Goal: Information Seeking & Learning: Learn about a topic

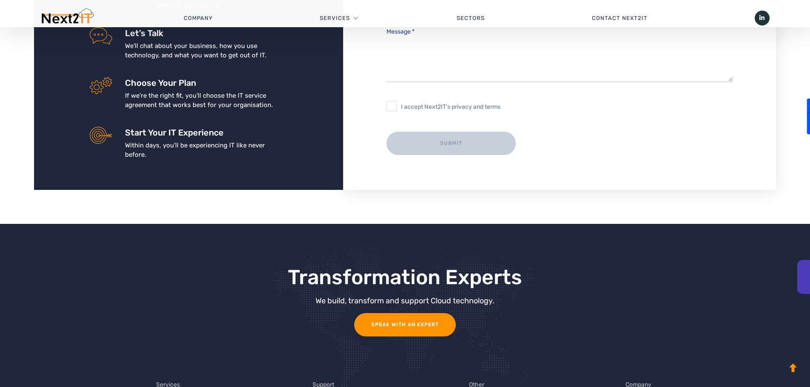
scroll to position [1634, 0]
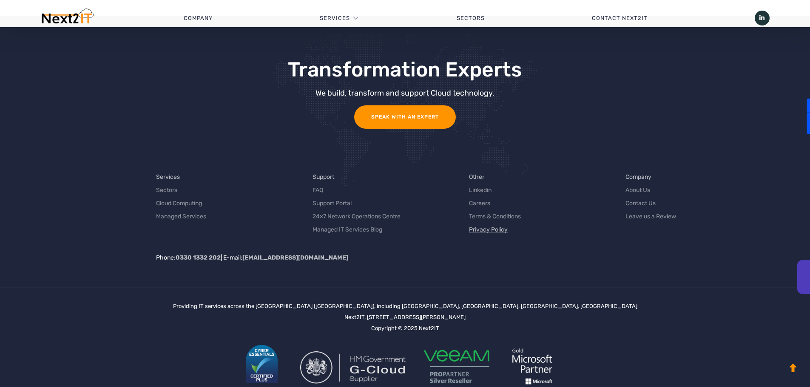
click at [486, 225] on link "Privacy Policy" at bounding box center [488, 229] width 39 height 9
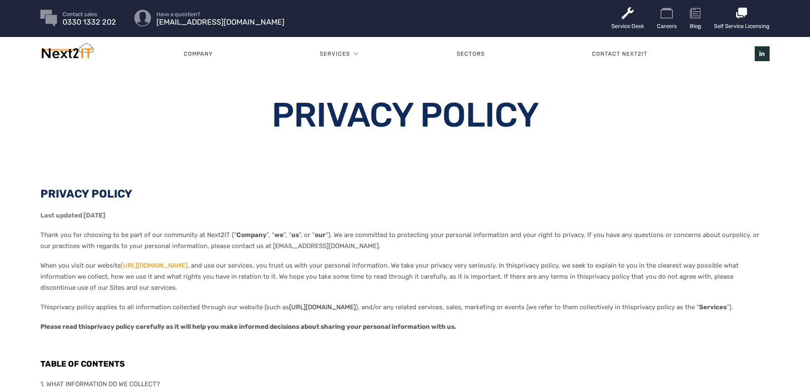
scroll to position [85, 0]
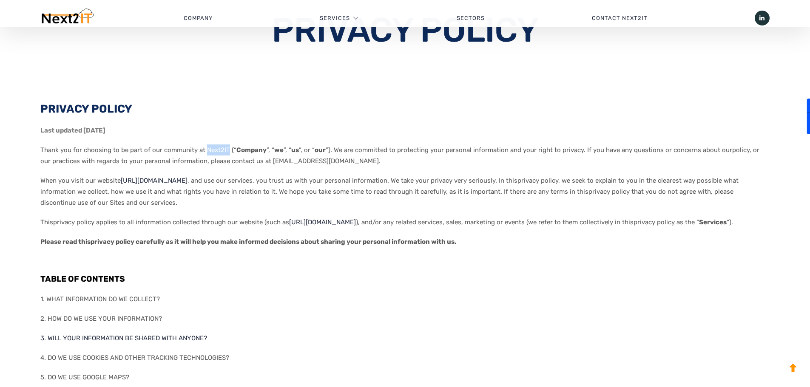
drag, startPoint x: 204, startPoint y: 151, endPoint x: 225, endPoint y: 152, distance: 20.9
click at [225, 152] on span "Thank you for choosing to be part of our community at Next2IT (“ Company ”, “ w…" at bounding box center [399, 155] width 719 height 19
copy span "Next2IT"
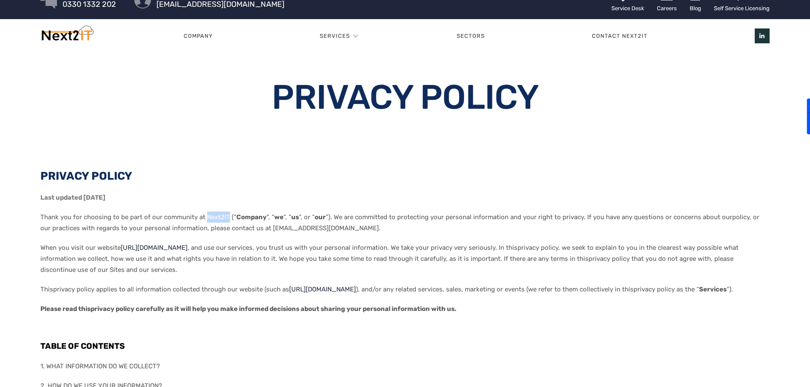
scroll to position [0, 0]
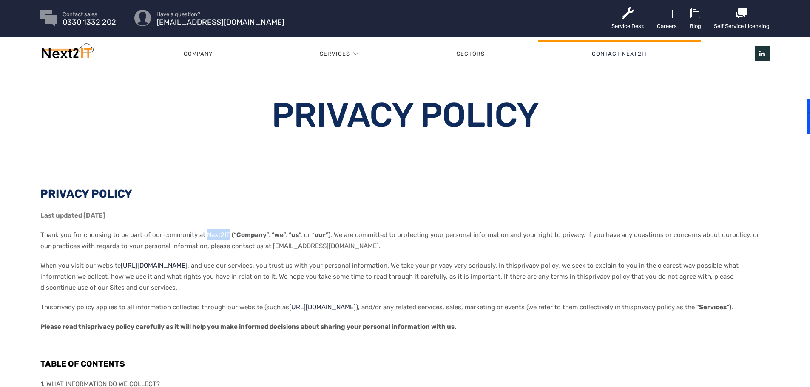
click at [621, 51] on link "Contact Next2IT" at bounding box center [619, 54] width 163 height 26
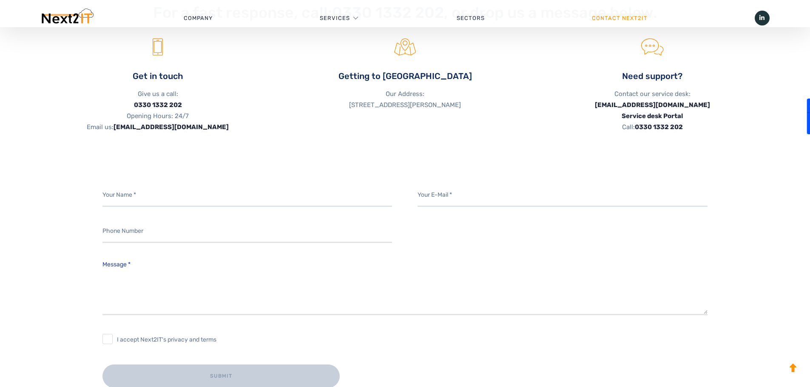
scroll to position [170, 0]
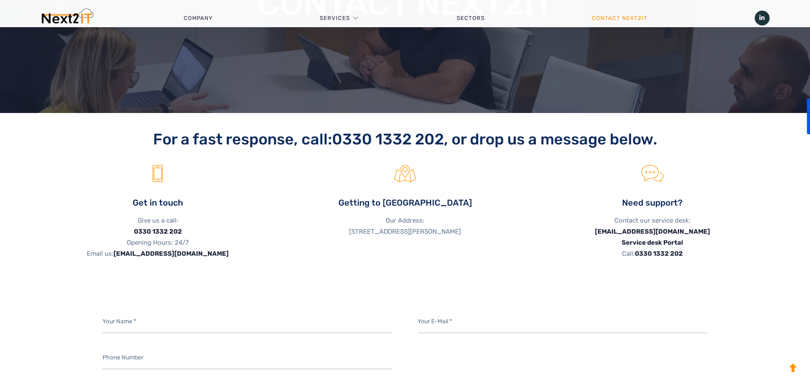
click at [62, 20] on img at bounding box center [66, 18] width 53 height 19
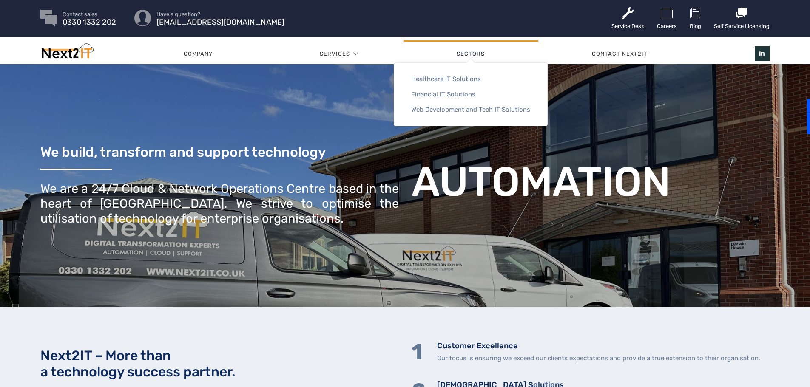
click at [475, 56] on link "Sectors" at bounding box center [471, 54] width 135 height 26
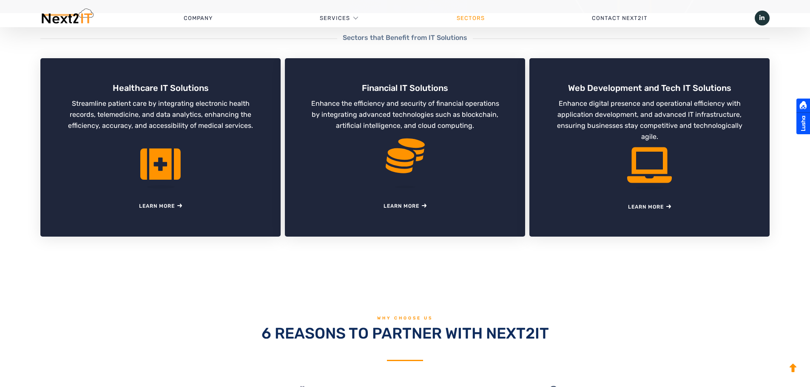
scroll to position [255, 0]
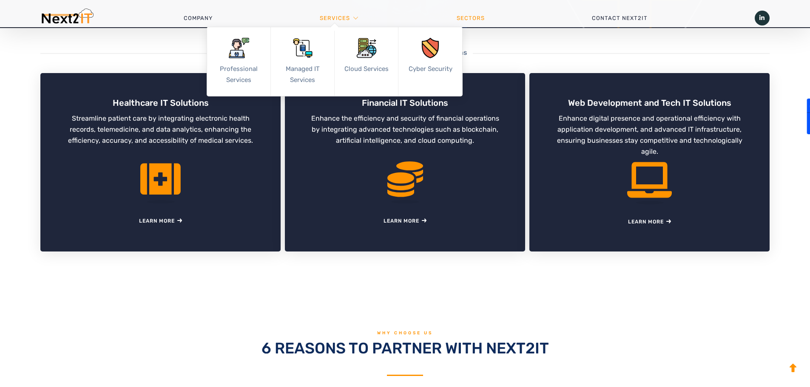
click at [330, 13] on link "Services" at bounding box center [335, 19] width 30 height 26
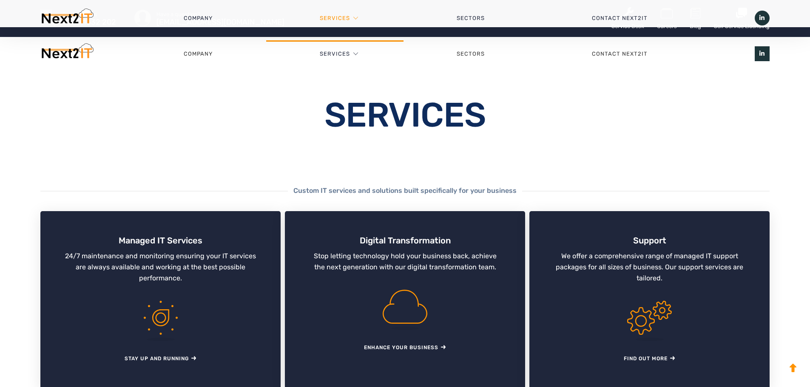
scroll to position [170, 0]
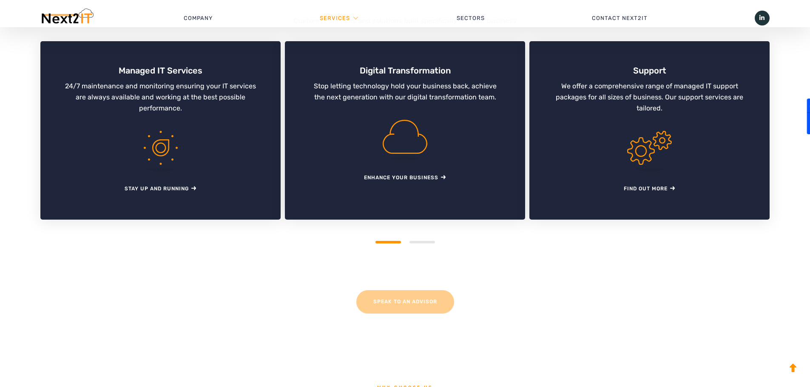
click at [420, 241] on div "2" at bounding box center [423, 242] width 26 height 3
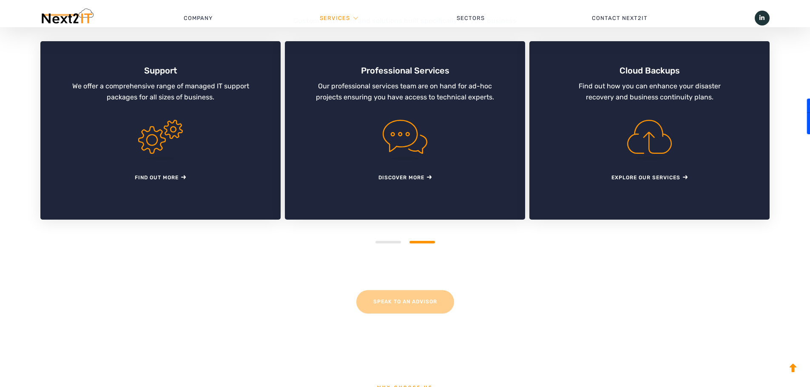
click at [390, 244] on div "1 2" at bounding box center [405, 242] width 734 height 3
click at [387, 241] on div "1" at bounding box center [389, 242] width 26 height 3
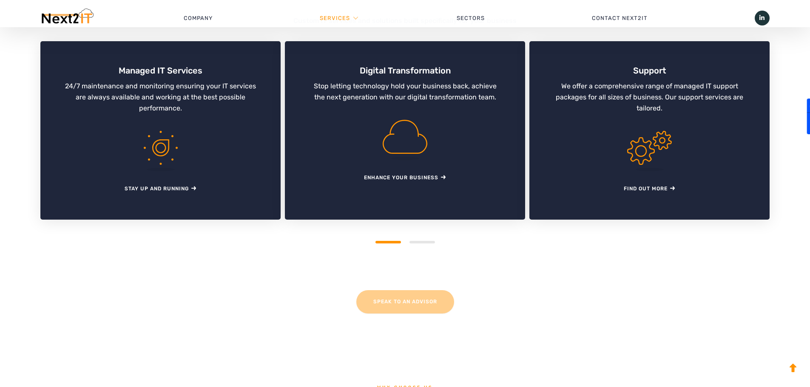
click at [426, 243] on div "2" at bounding box center [423, 242] width 26 height 3
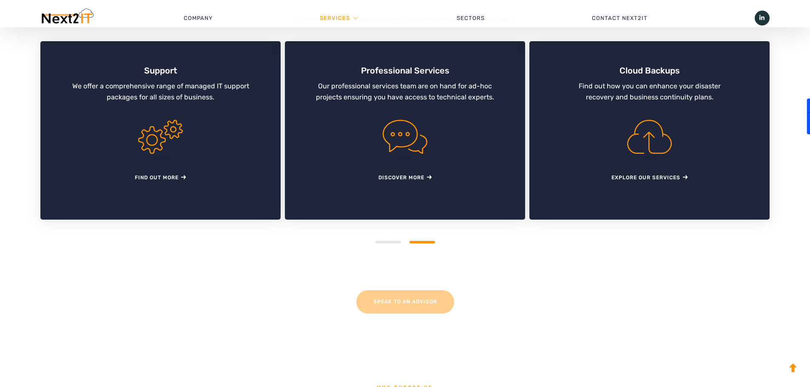
click at [390, 243] on div "1" at bounding box center [389, 242] width 26 height 3
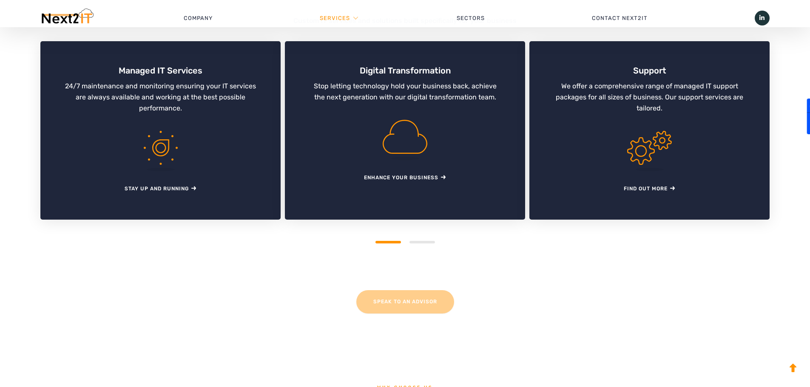
click at [432, 244] on div "Custom IT services and solutions built specifically for your business Managed I…" at bounding box center [405, 147] width 810 height 260
click at [433, 244] on div "Custom IT services and solutions built specifically for your business Managed I…" at bounding box center [405, 147] width 810 height 260
click at [426, 240] on div "Managed IT Services 24/7 maintenance and monitoring ensuring your IT services a…" at bounding box center [405, 142] width 734 height 202
click at [427, 245] on div "Custom IT services and solutions built specifically for your business Managed I…" at bounding box center [405, 147] width 810 height 260
click at [425, 244] on div "1 2" at bounding box center [405, 242] width 734 height 3
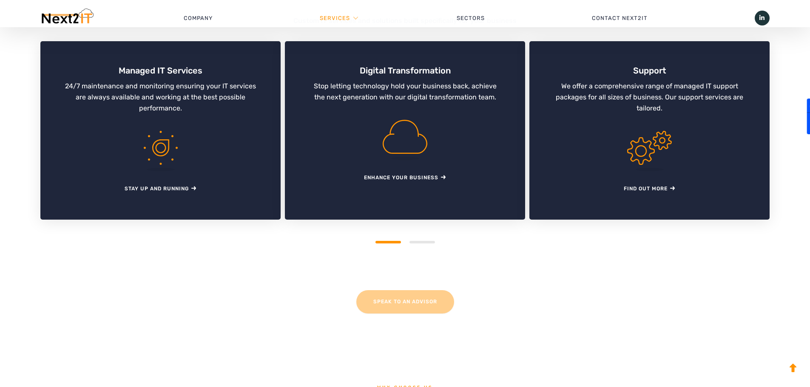
click at [426, 240] on div "Managed IT Services 24/7 maintenance and monitoring ensuring your IT services a…" at bounding box center [405, 142] width 734 height 202
click at [420, 239] on div "Managed IT Services 24/7 maintenance and monitoring ensuring your IT services a…" at bounding box center [405, 142] width 734 height 202
click at [421, 242] on div "Managed IT Services 24/7 maintenance and monitoring ensuring your IT services a…" at bounding box center [405, 142] width 734 height 202
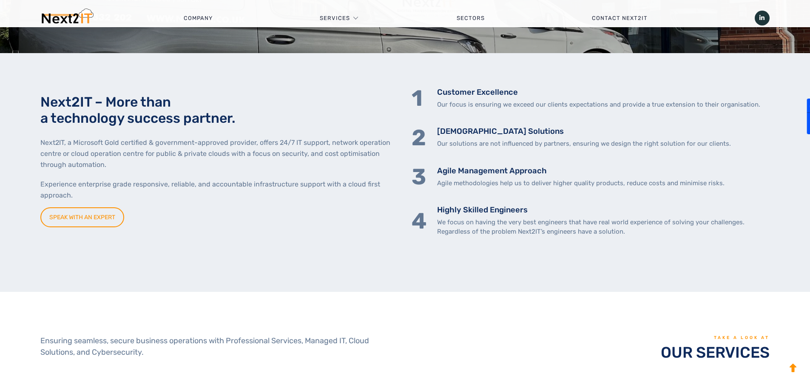
scroll to position [255, 0]
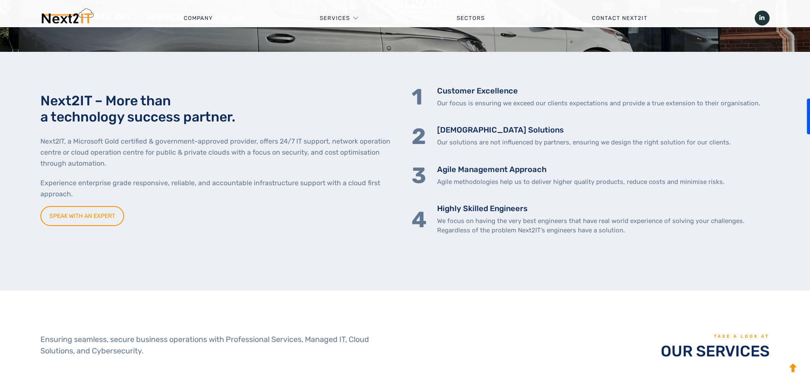
drag, startPoint x: 340, startPoint y: 19, endPoint x: 376, endPoint y: 143, distance: 129.3
click at [377, 149] on p "Next2IT, a Microsoft Gold certified & government-approved provider, offers 24/7…" at bounding box center [219, 152] width 358 height 33
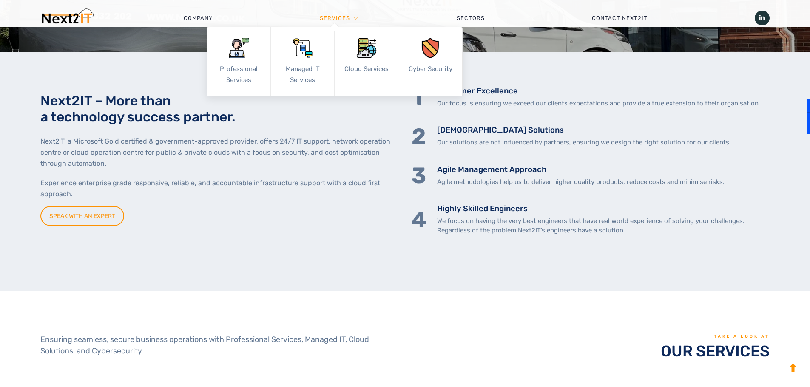
drag, startPoint x: 321, startPoint y: 15, endPoint x: 311, endPoint y: 6, distance: 12.9
click at [311, 6] on li "Services Professional Services Structured Cabling Information Systems Audit Sta…" at bounding box center [334, 19] width 137 height 26
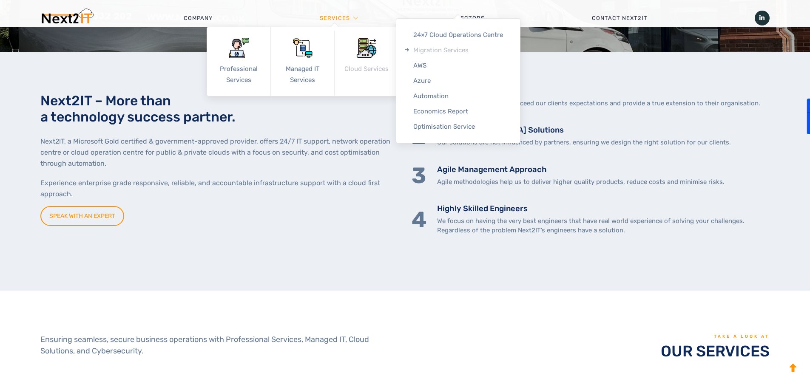
click at [426, 50] on link "Migration Services" at bounding box center [458, 50] width 124 height 15
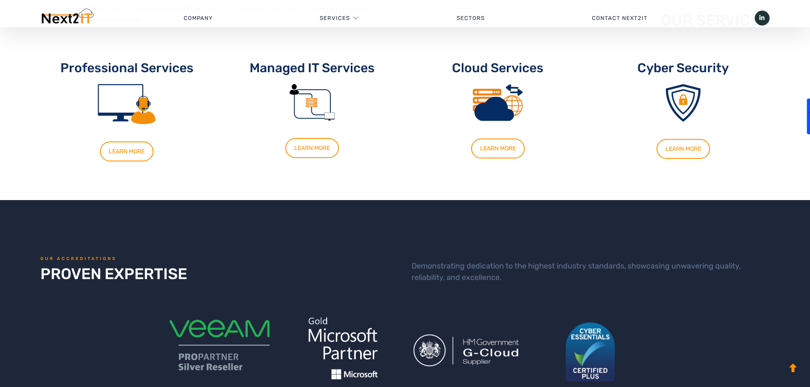
scroll to position [468, 0]
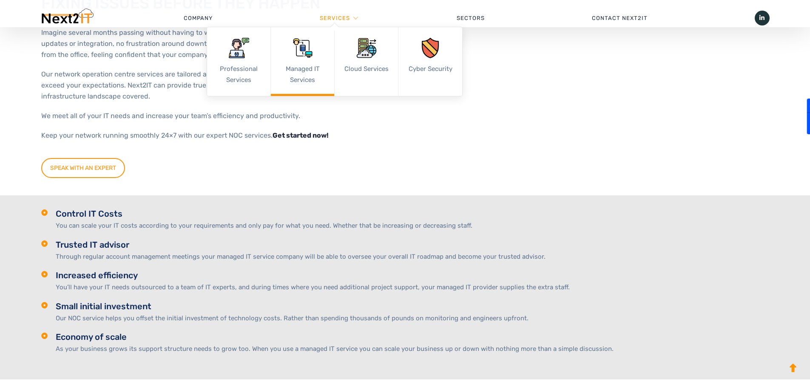
scroll to position [128, 0]
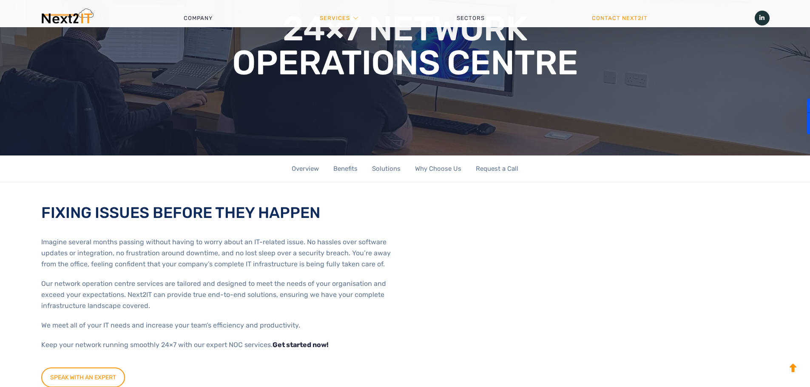
click at [629, 17] on link "Contact Next2IT" at bounding box center [619, 19] width 163 height 26
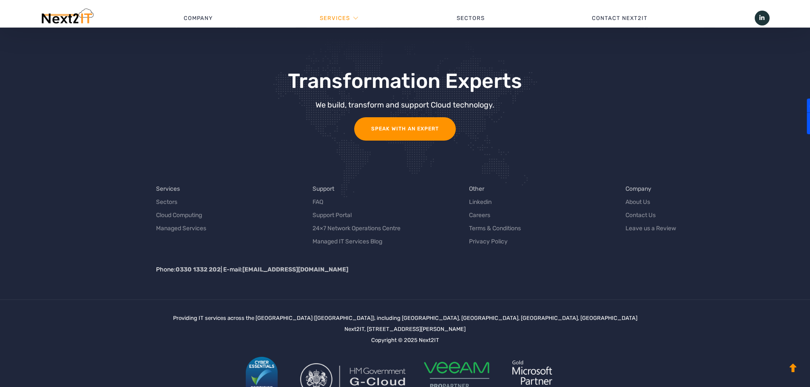
scroll to position [2452, 0]
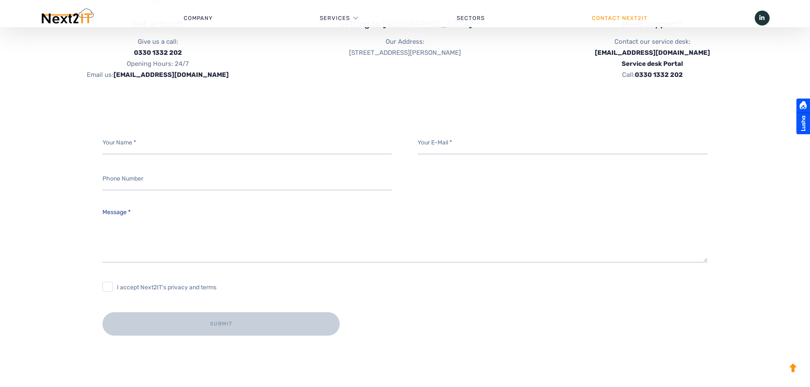
scroll to position [298, 0]
